Goal: Check status

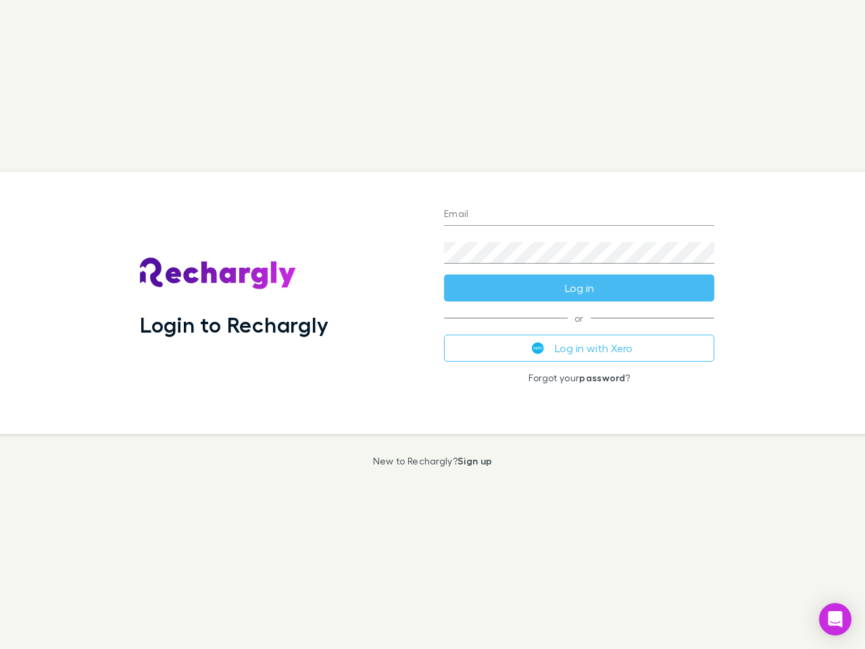
click at [432, 324] on div "Login to Rechargly" at bounding box center [281, 303] width 304 height 262
click at [579, 215] on input "Email" at bounding box center [579, 215] width 270 height 22
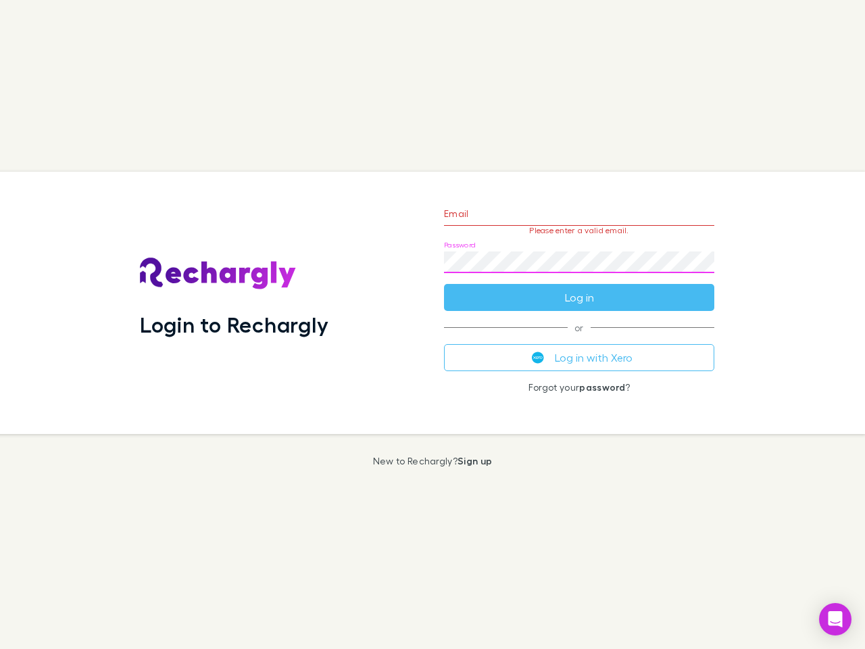
click at [579, 288] on form "Email Please enter a valid email. Password Log in" at bounding box center [579, 252] width 270 height 118
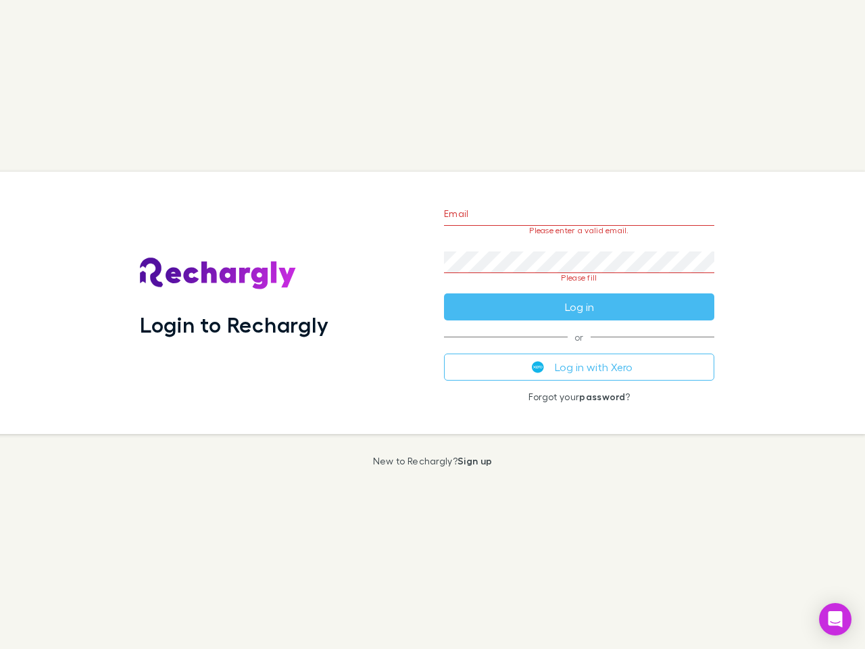
click at [579, 348] on div "Email Please enter a valid email. Password Please fill Log in or Log in with Xe…" at bounding box center [579, 303] width 292 height 262
click at [835, 619] on icon "Open Intercom Messenger" at bounding box center [835, 619] width 14 height 16
